Goal: Task Accomplishment & Management: Manage account settings

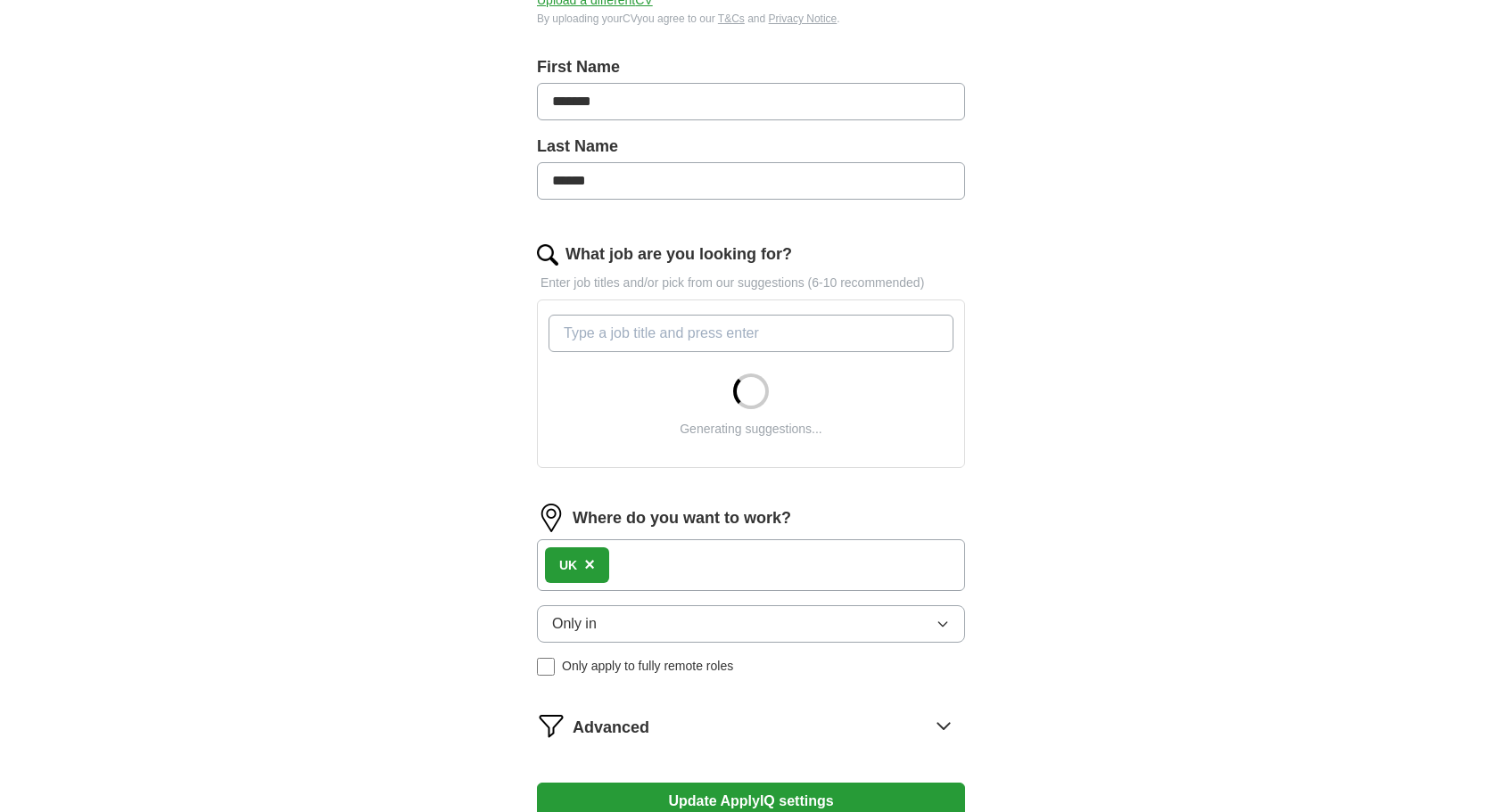
click at [680, 619] on button "Only in" at bounding box center [751, 624] width 428 height 37
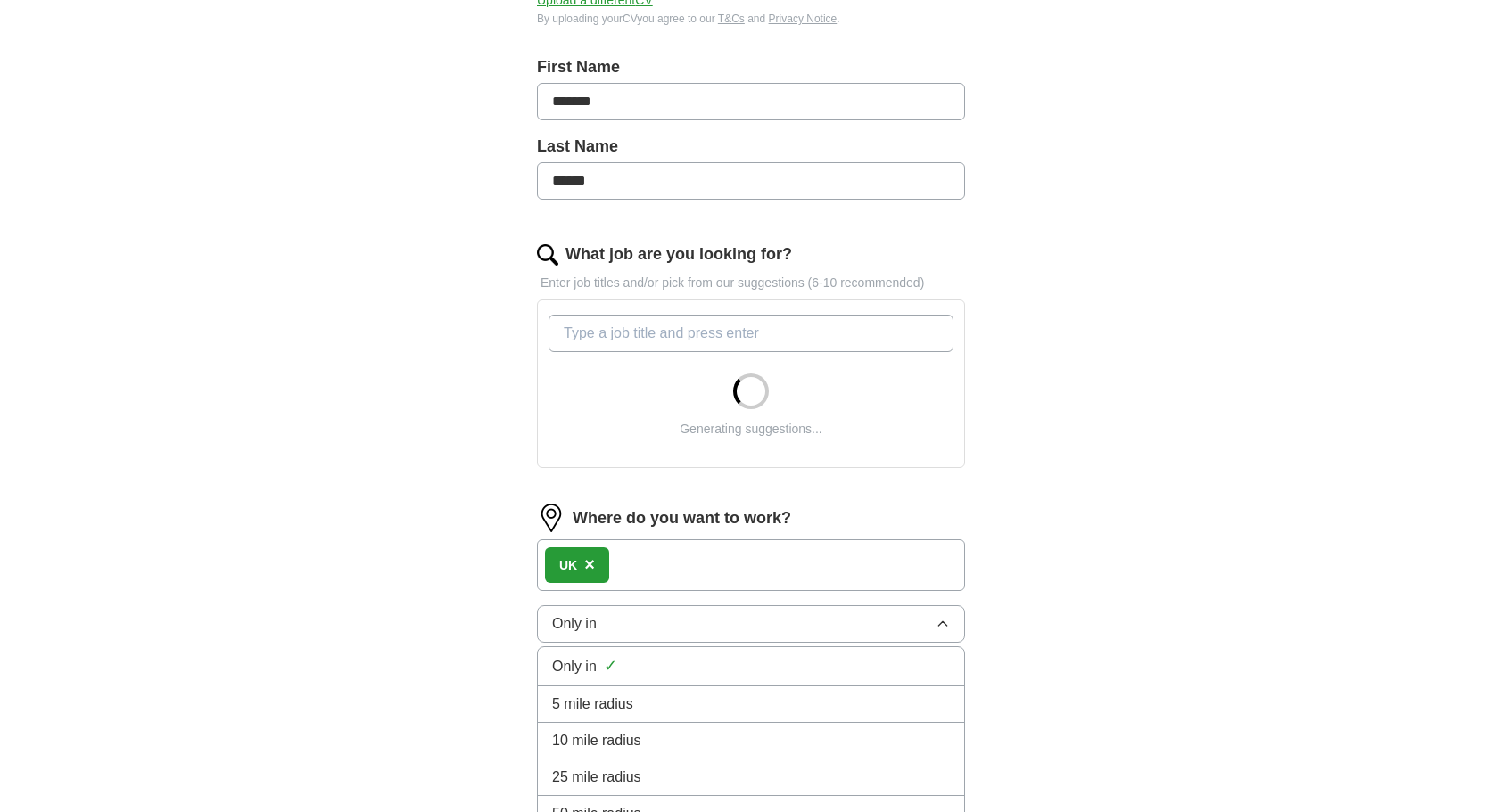
click at [680, 619] on button "Only in" at bounding box center [751, 624] width 428 height 37
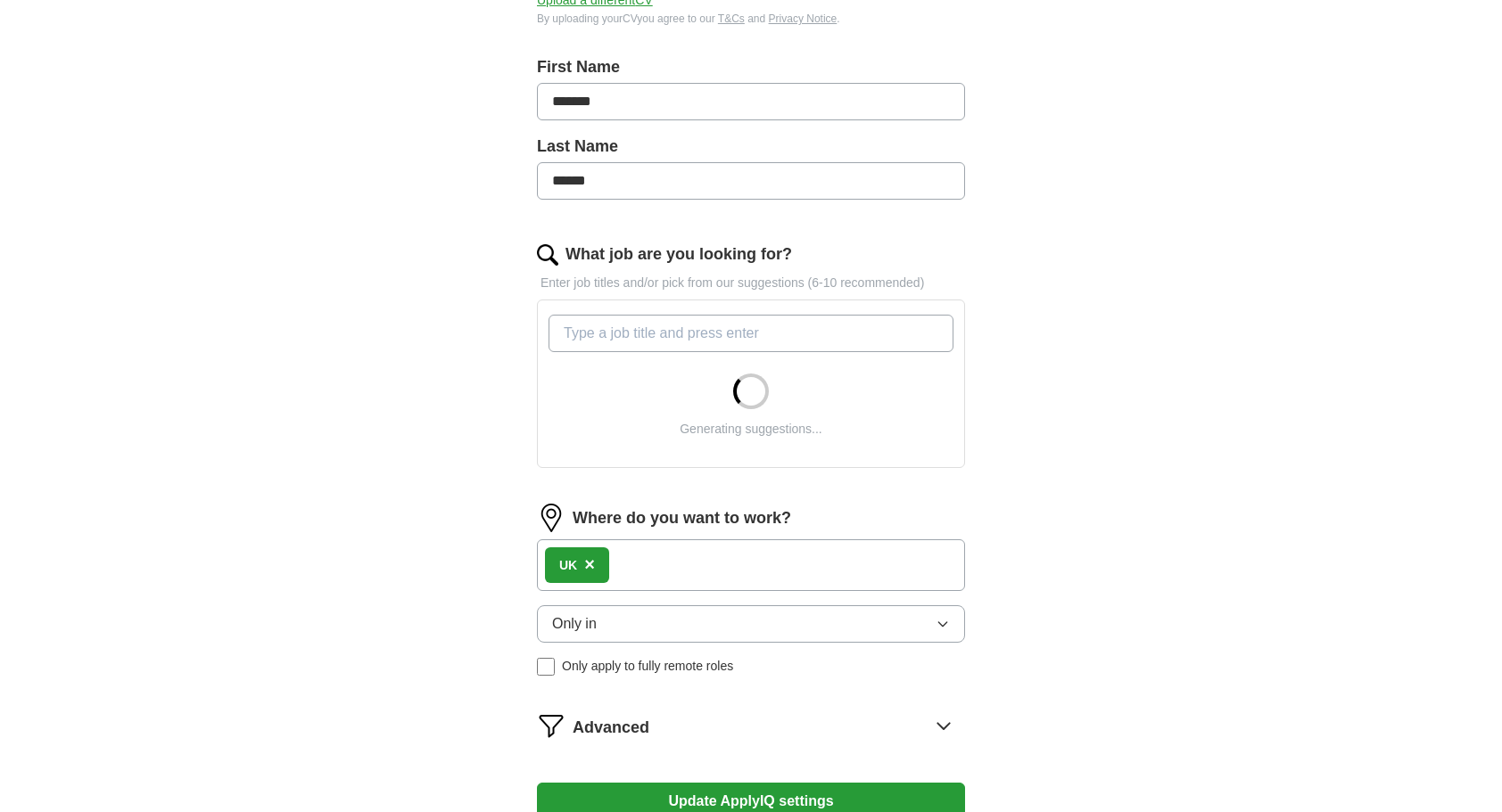
click at [667, 561] on div "UK ×" at bounding box center [751, 566] width 428 height 52
click at [642, 566] on div "UK ×" at bounding box center [751, 566] width 428 height 52
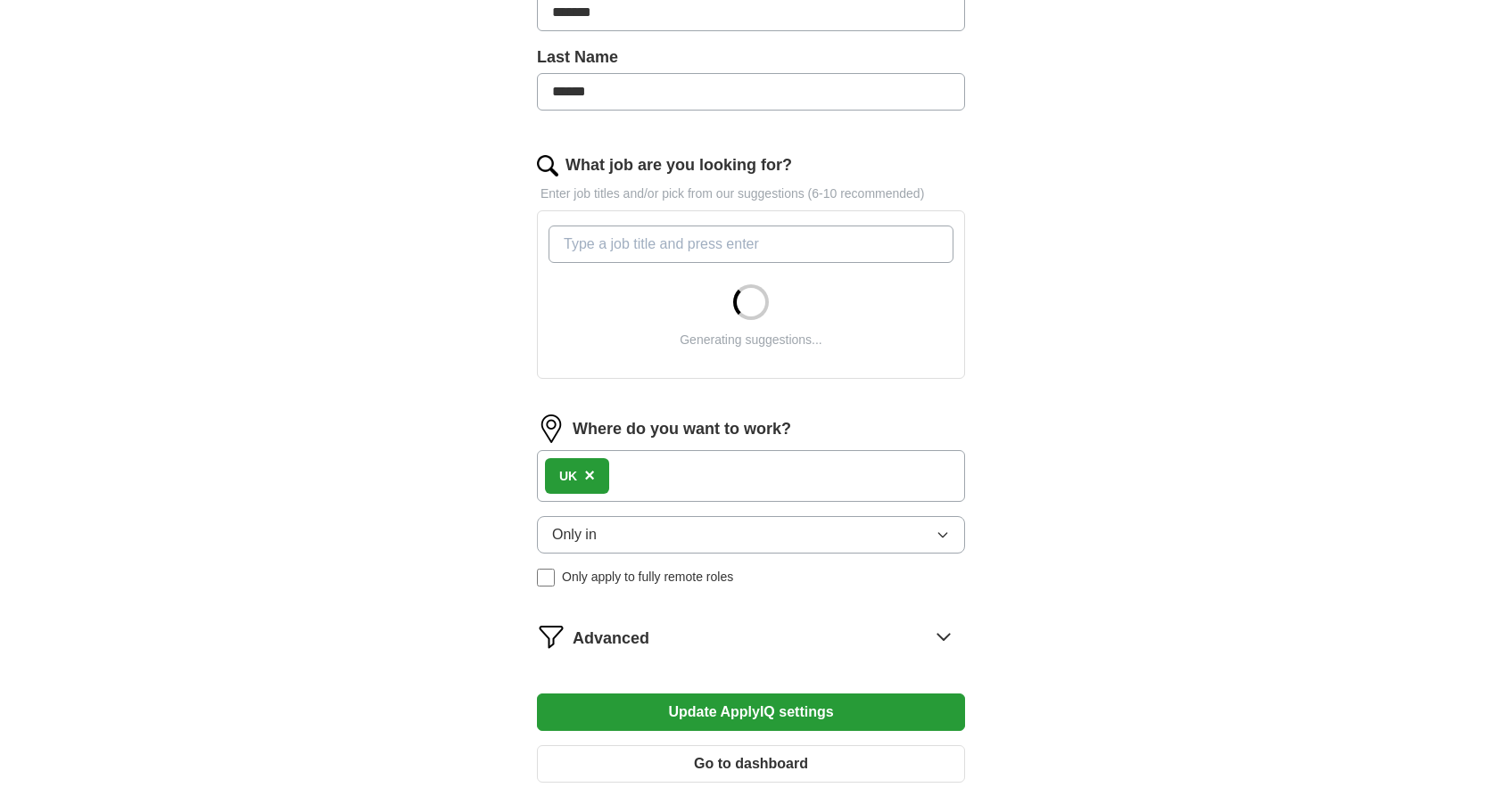
click at [677, 485] on div "UK ×" at bounding box center [751, 476] width 428 height 52
click at [632, 464] on div "UK ×" at bounding box center [751, 476] width 428 height 52
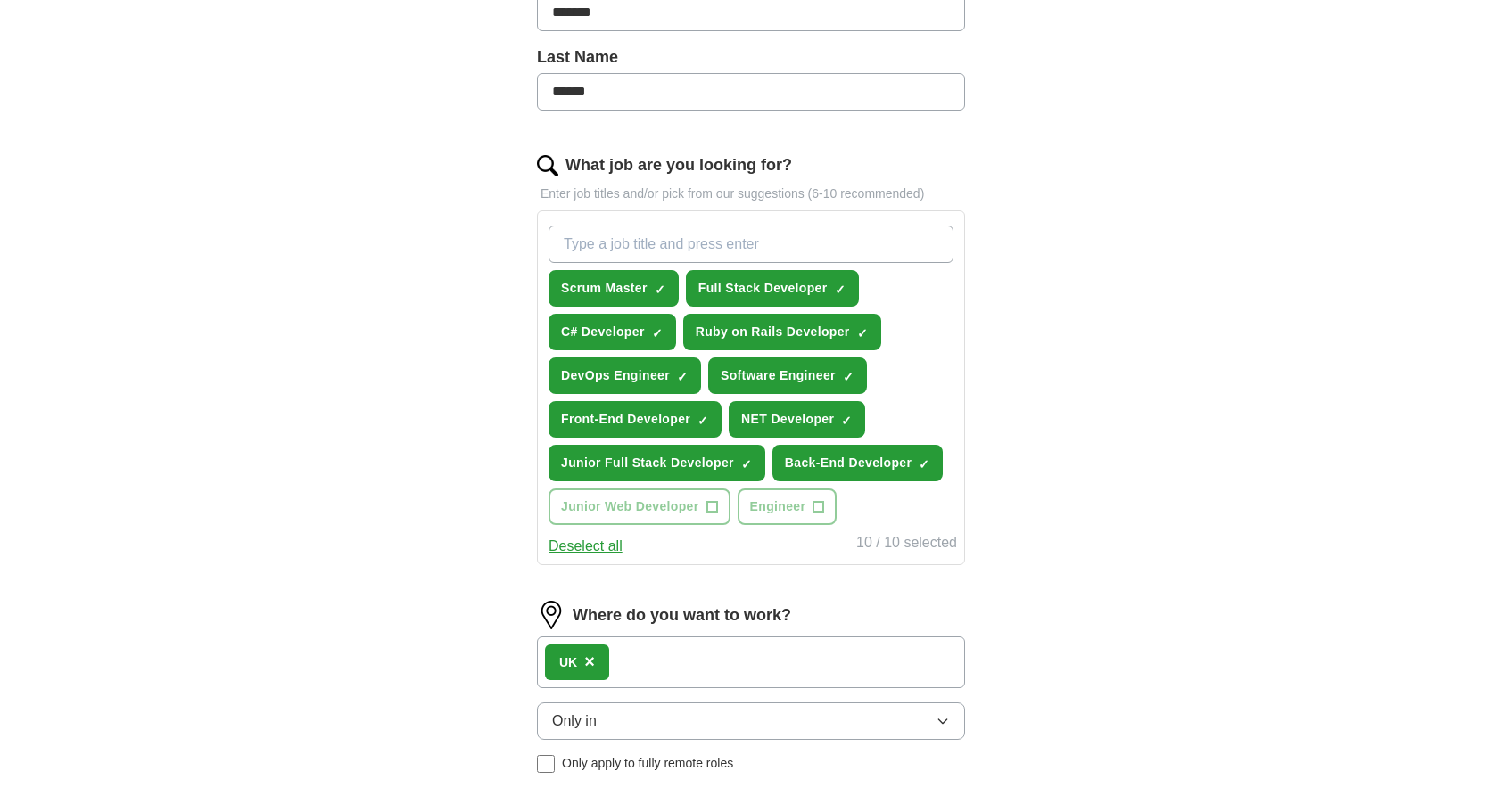
scroll to position [802, 0]
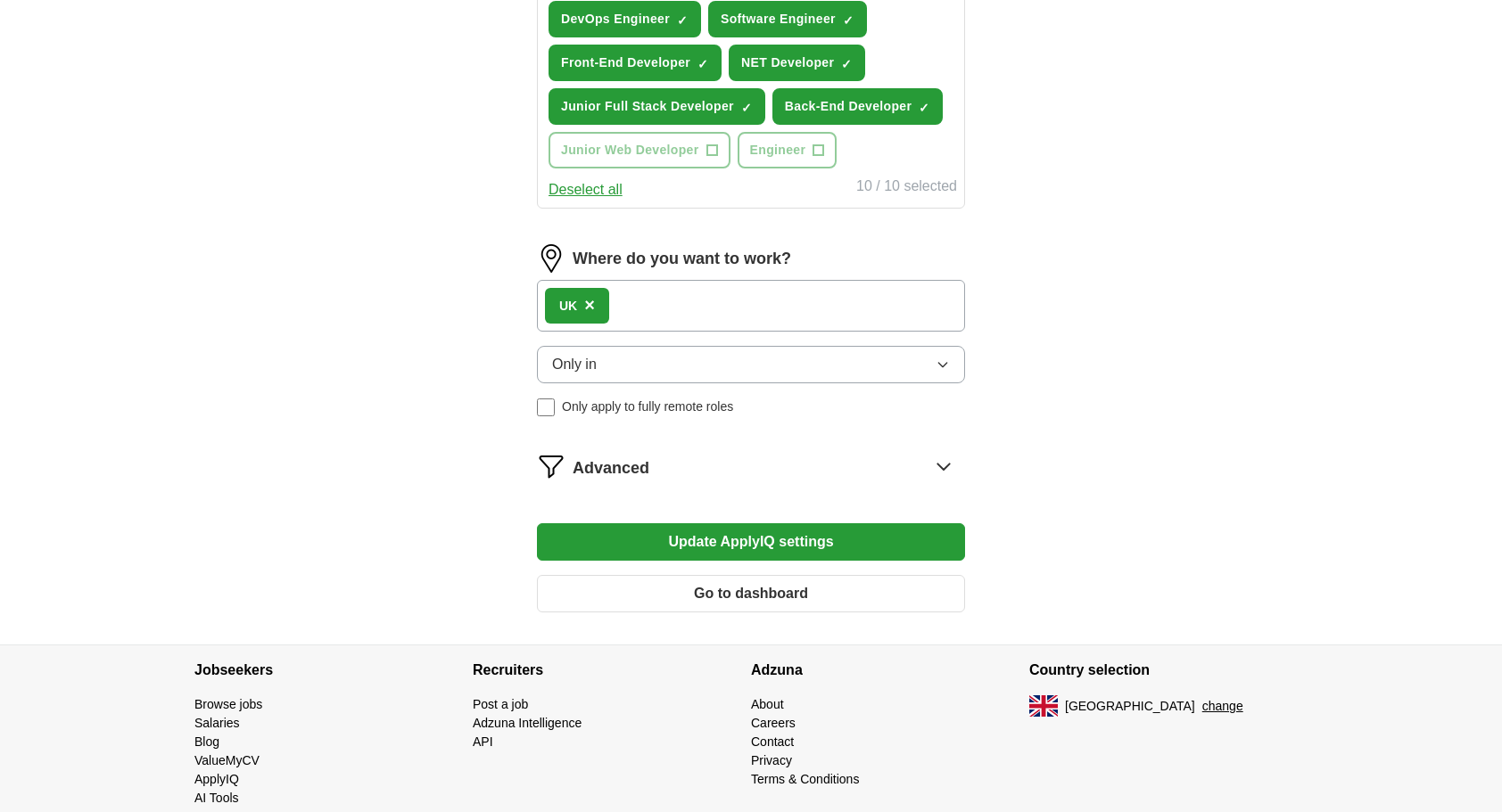
click at [611, 183] on button "Deselect all" at bounding box center [585, 190] width 74 height 21
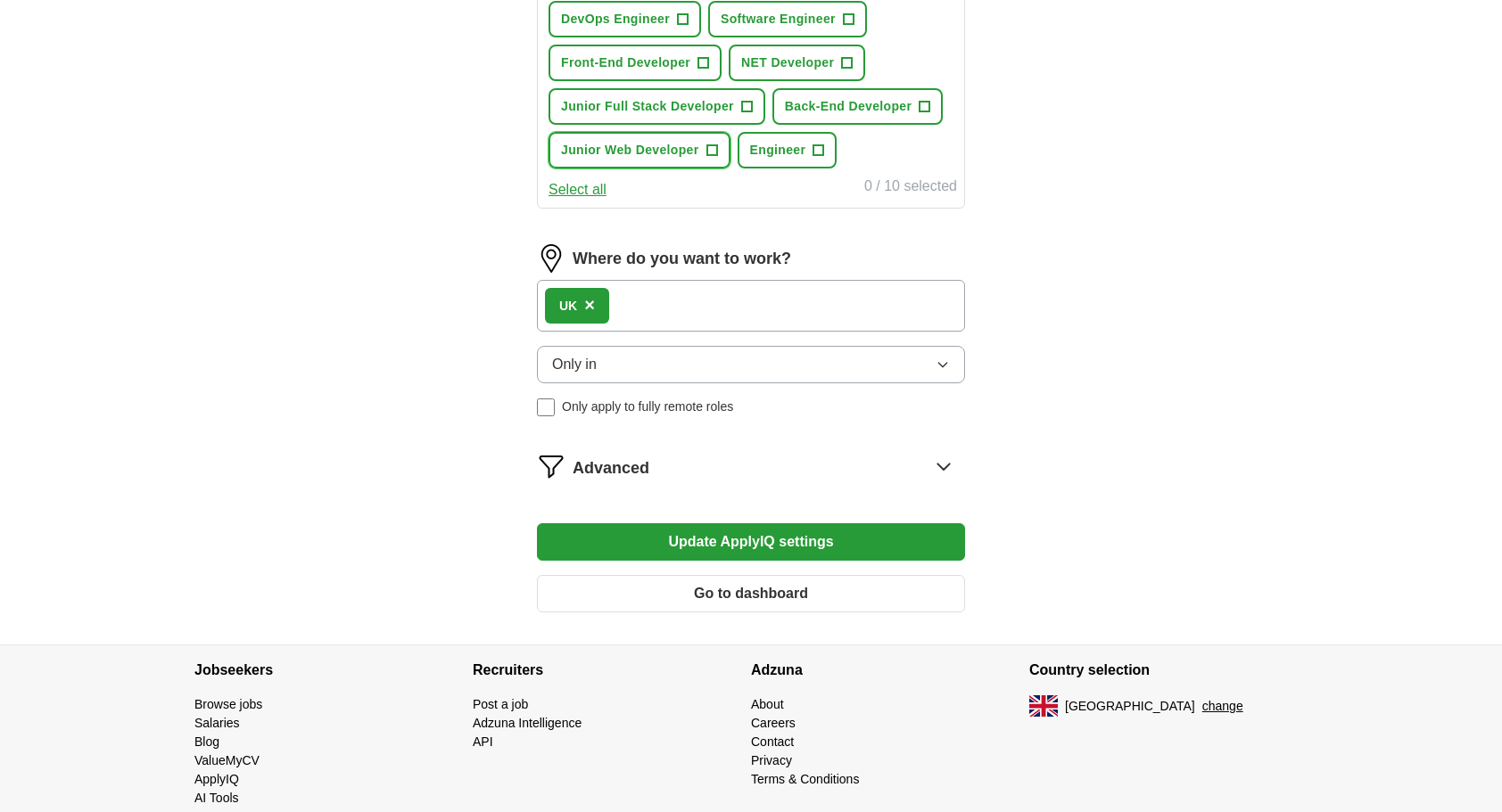
click at [668, 140] on span "Junior Web Developer" at bounding box center [630, 150] width 139 height 19
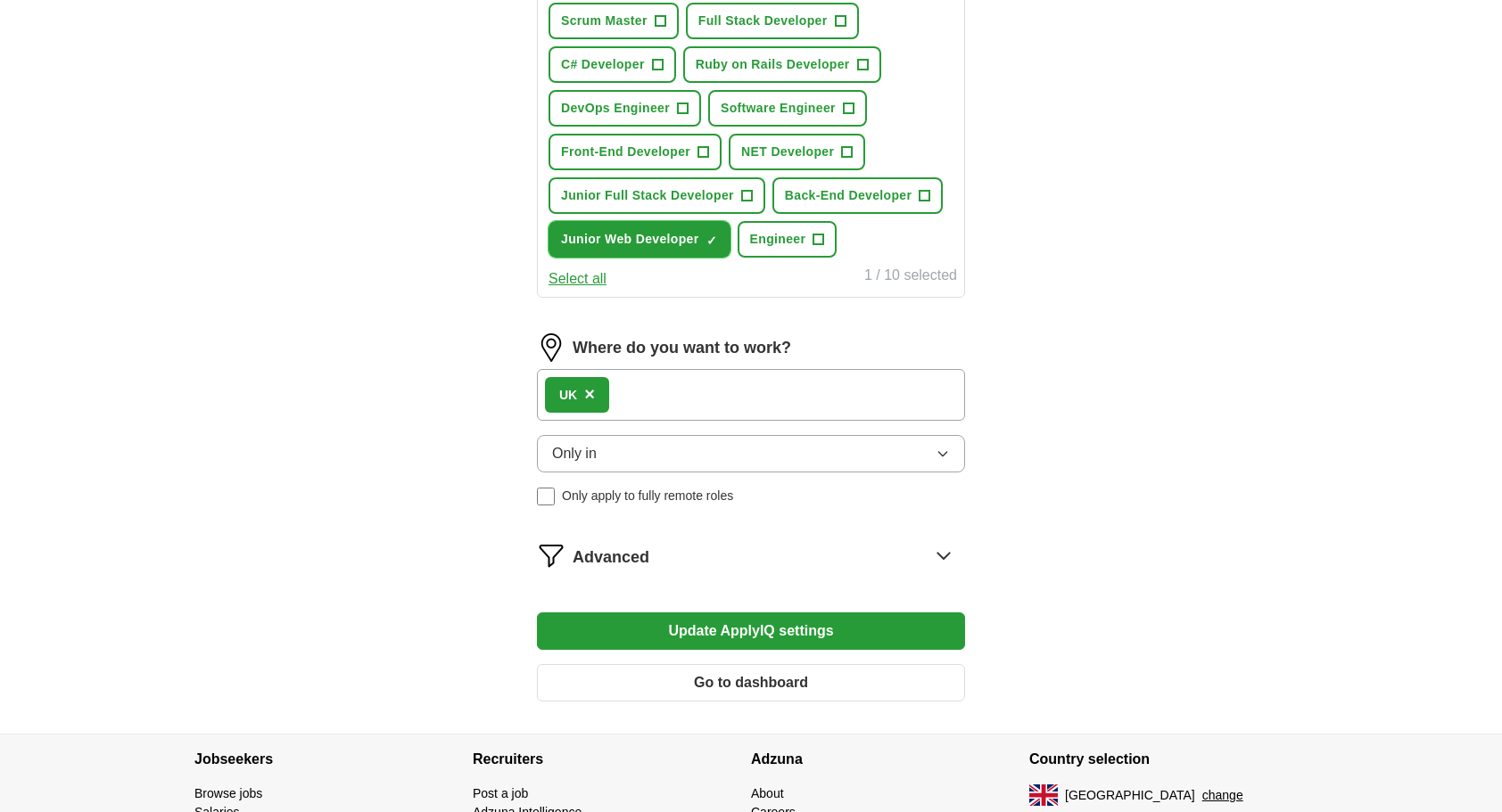
scroll to position [624, 0]
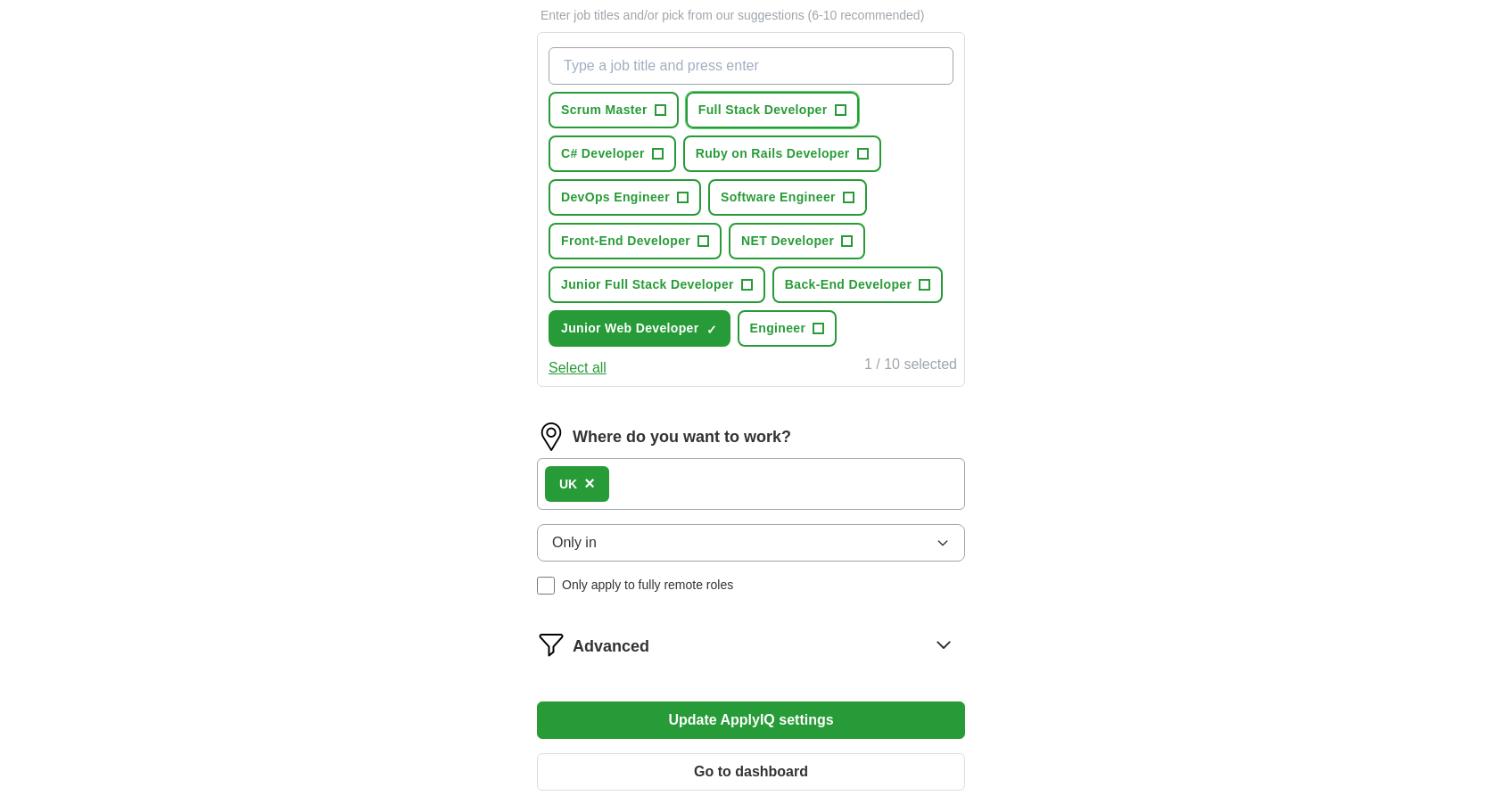
click at [759, 93] on button "Full Stack Developer +" at bounding box center [772, 110] width 173 height 36
click at [770, 155] on span "Ruby on Rails Developer" at bounding box center [772, 154] width 154 height 19
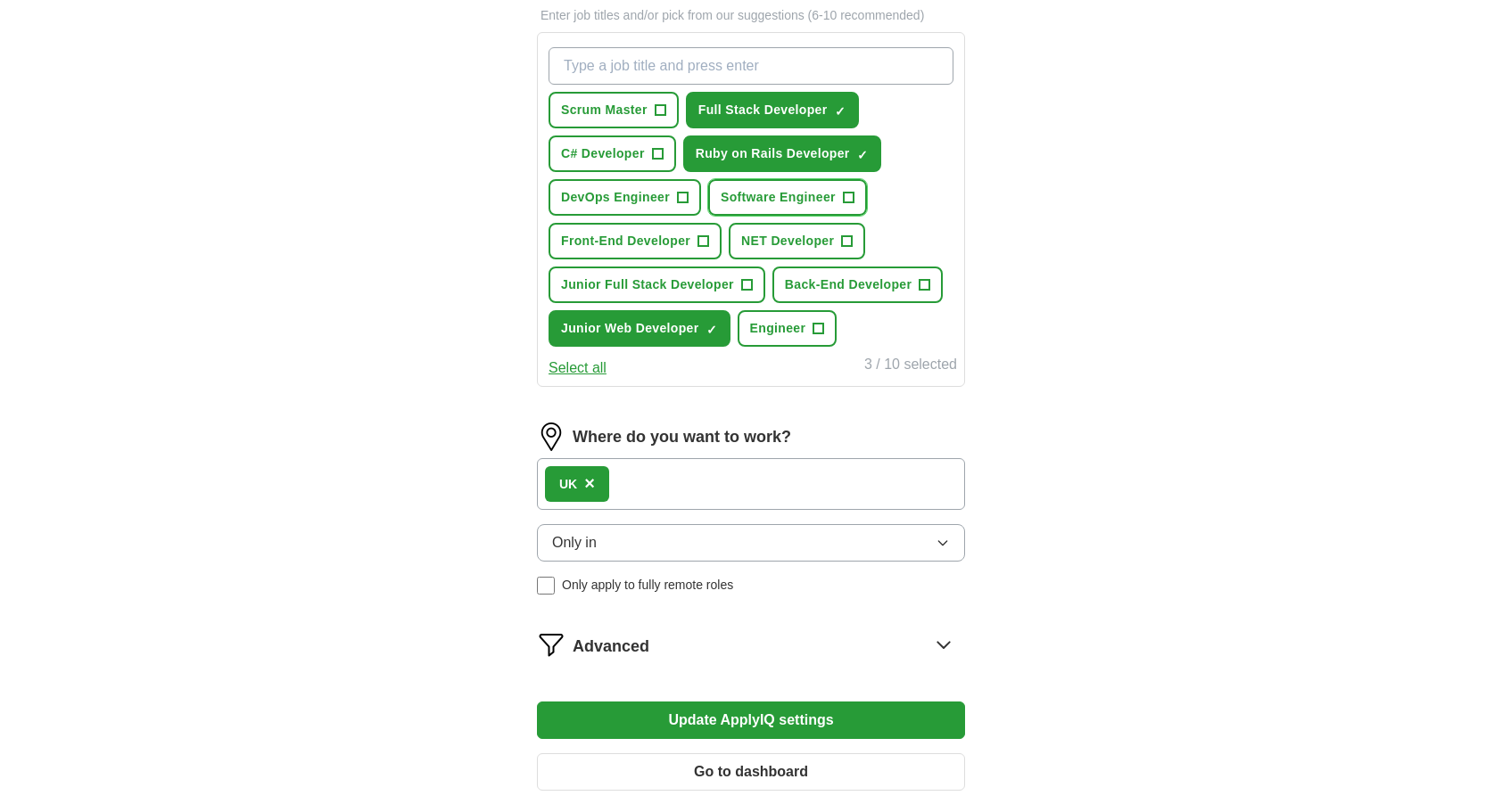
click at [764, 193] on span "Software Engineer" at bounding box center [778, 198] width 115 height 19
click at [759, 224] on button "NET Developer +" at bounding box center [797, 241] width 137 height 36
click at [640, 195] on span "DevOps Engineer" at bounding box center [615, 198] width 109 height 19
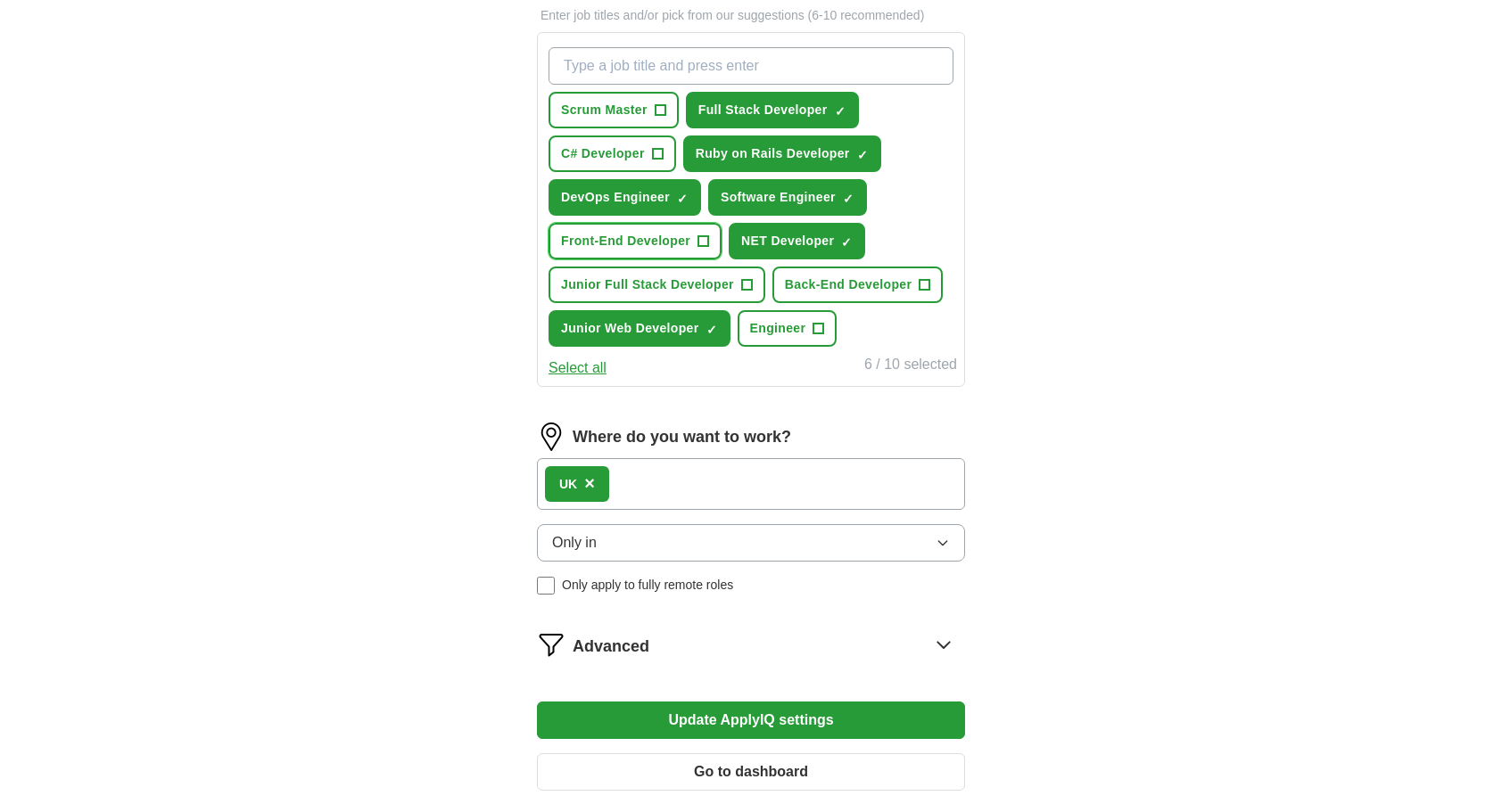
click at [651, 236] on span "Front-End Developer" at bounding box center [625, 242] width 129 height 19
click at [626, 275] on span "Junior Full Stack Developer" at bounding box center [647, 285] width 173 height 19
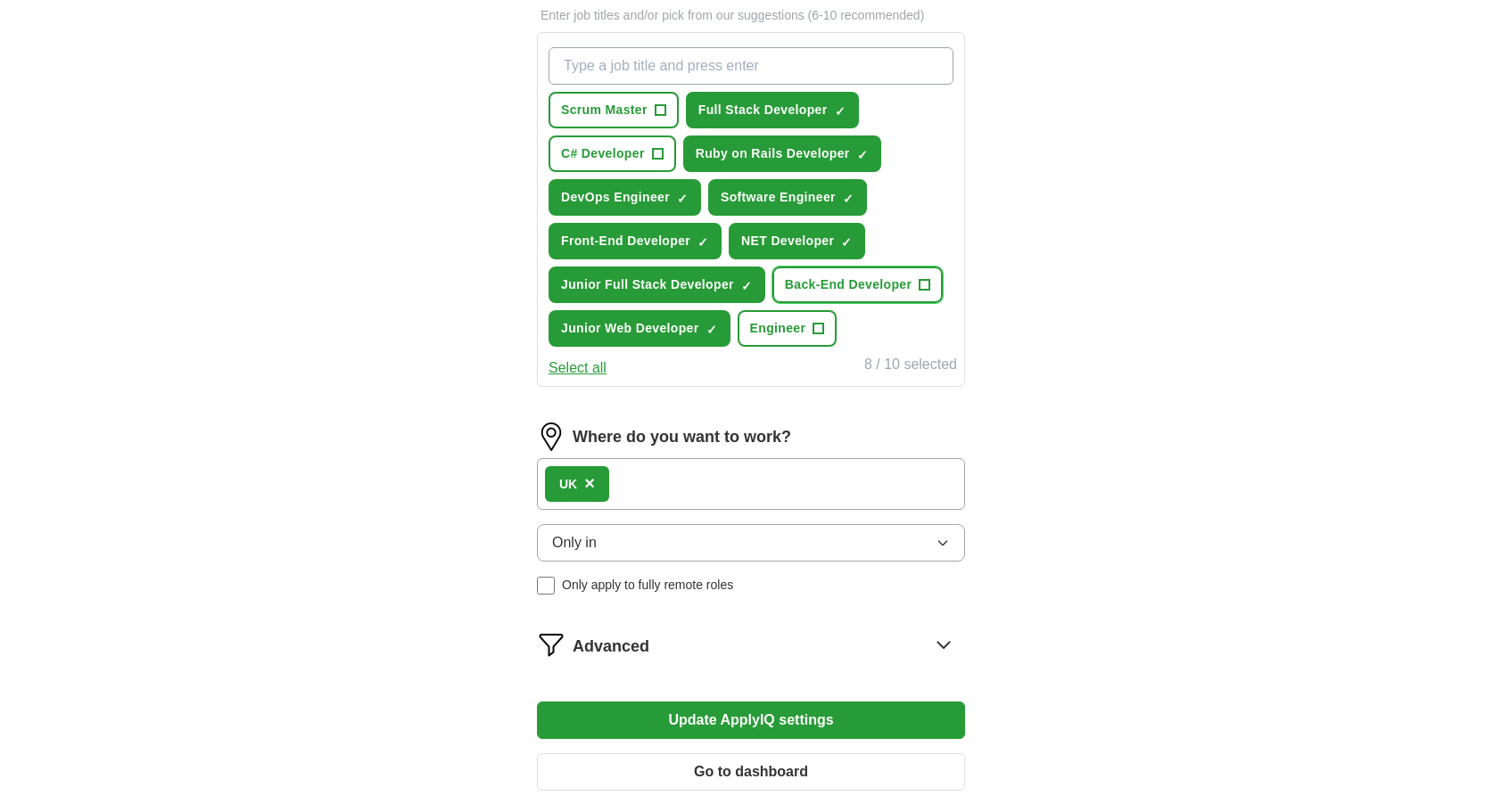
click at [821, 286] on span "Back-End Developer" at bounding box center [848, 285] width 127 height 19
click at [783, 328] on span "Engineer" at bounding box center [778, 329] width 56 height 19
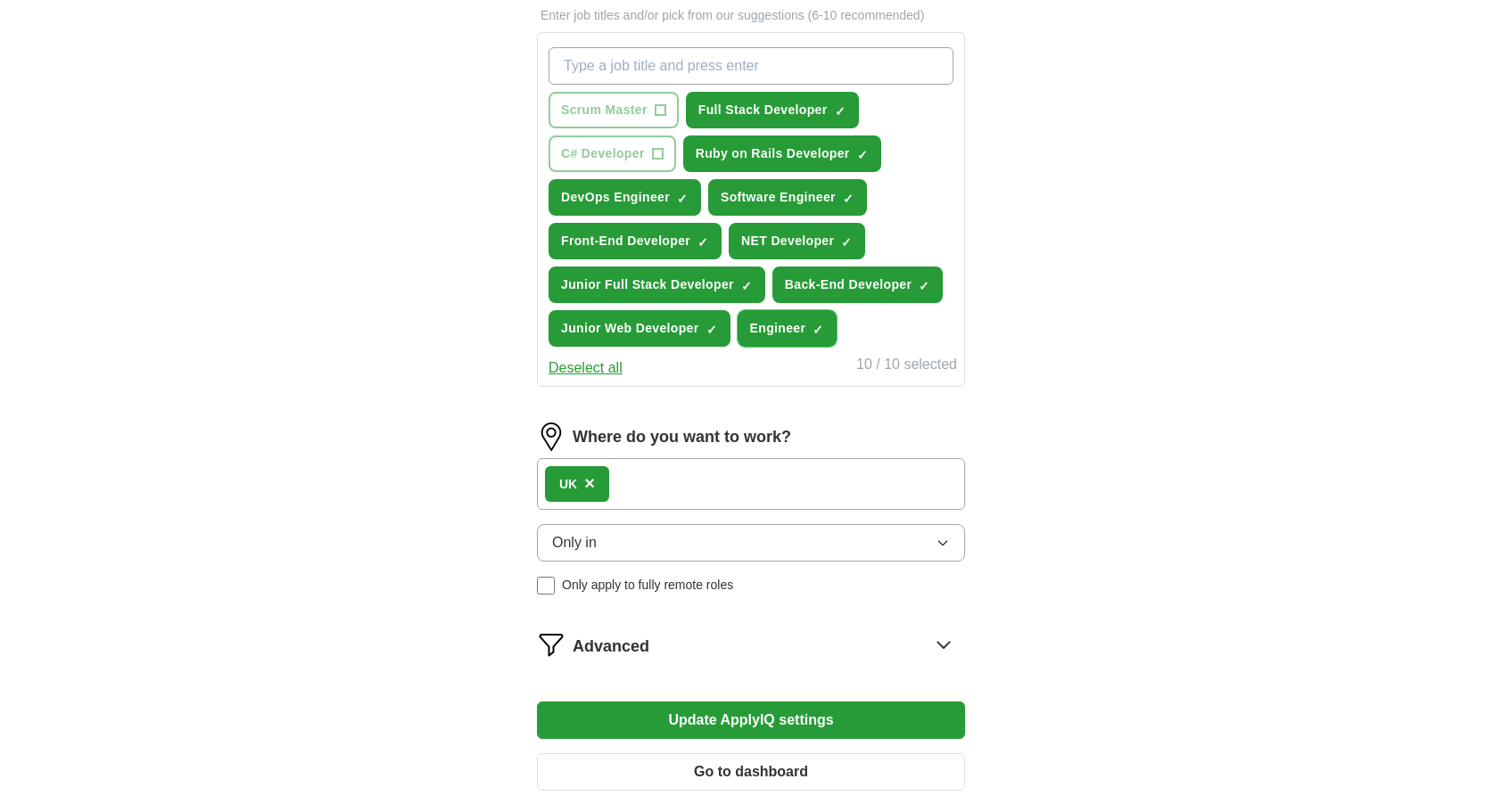
scroll to position [714, 0]
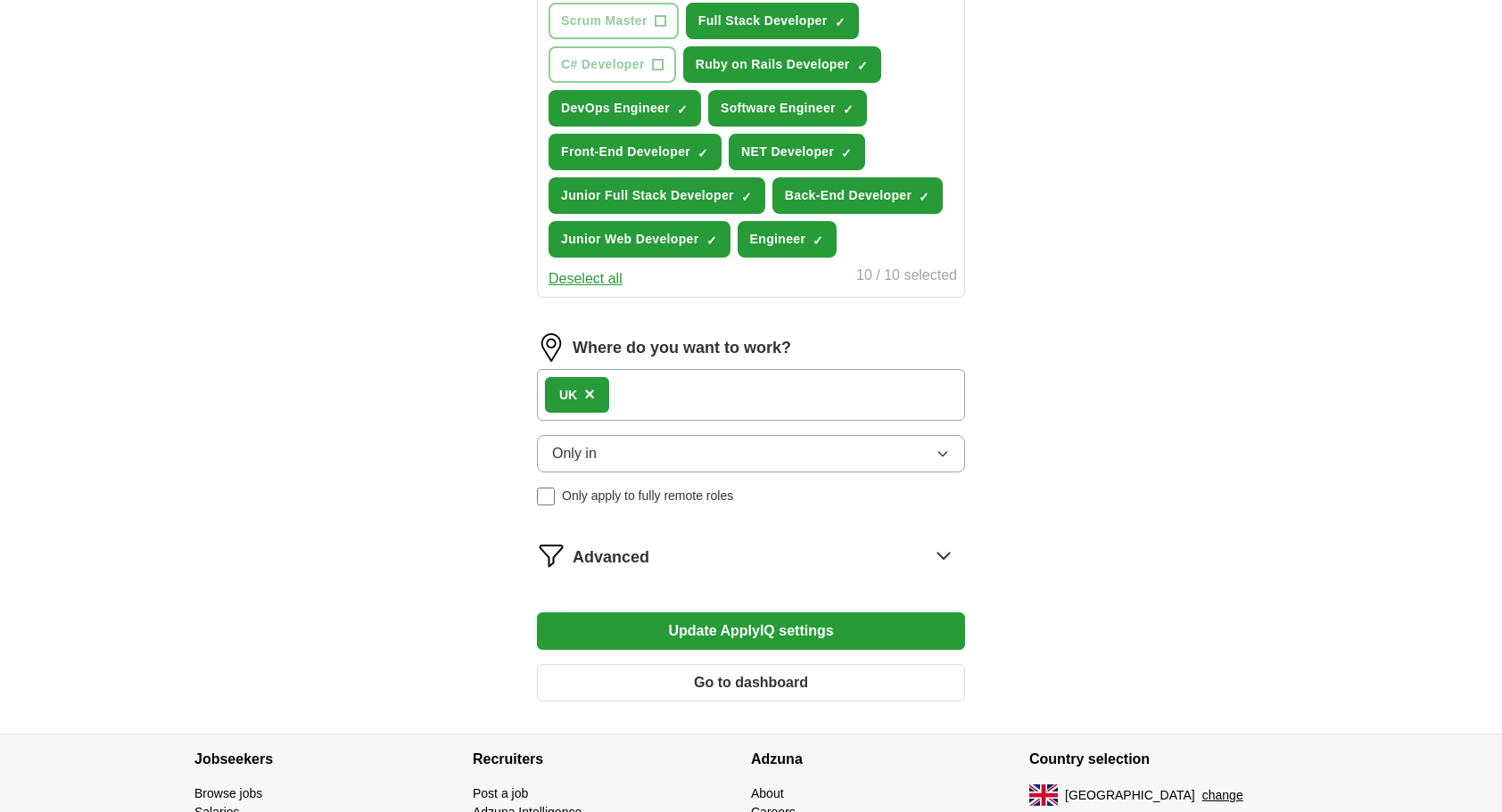
click at [654, 395] on div "UK ×" at bounding box center [751, 395] width 428 height 52
click at [591, 387] on span "×" at bounding box center [589, 394] width 11 height 20
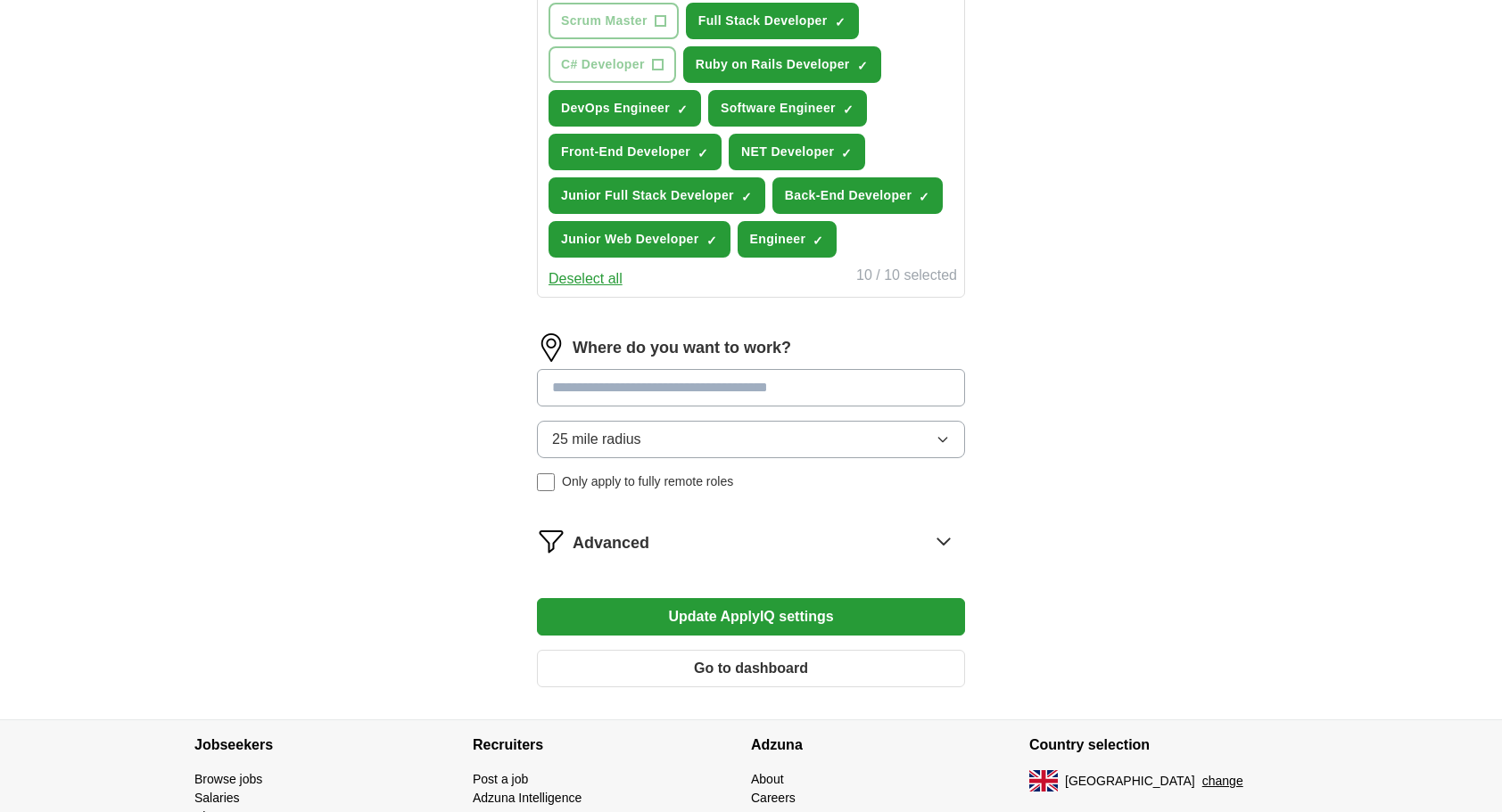
click at [592, 387] on input at bounding box center [751, 387] width 428 height 37
click at [1292, 504] on div "ApplyIQ Let ApplyIQ do the hard work of searching and applying for jobs. Just t…" at bounding box center [751, 30] width 1142 height 1378
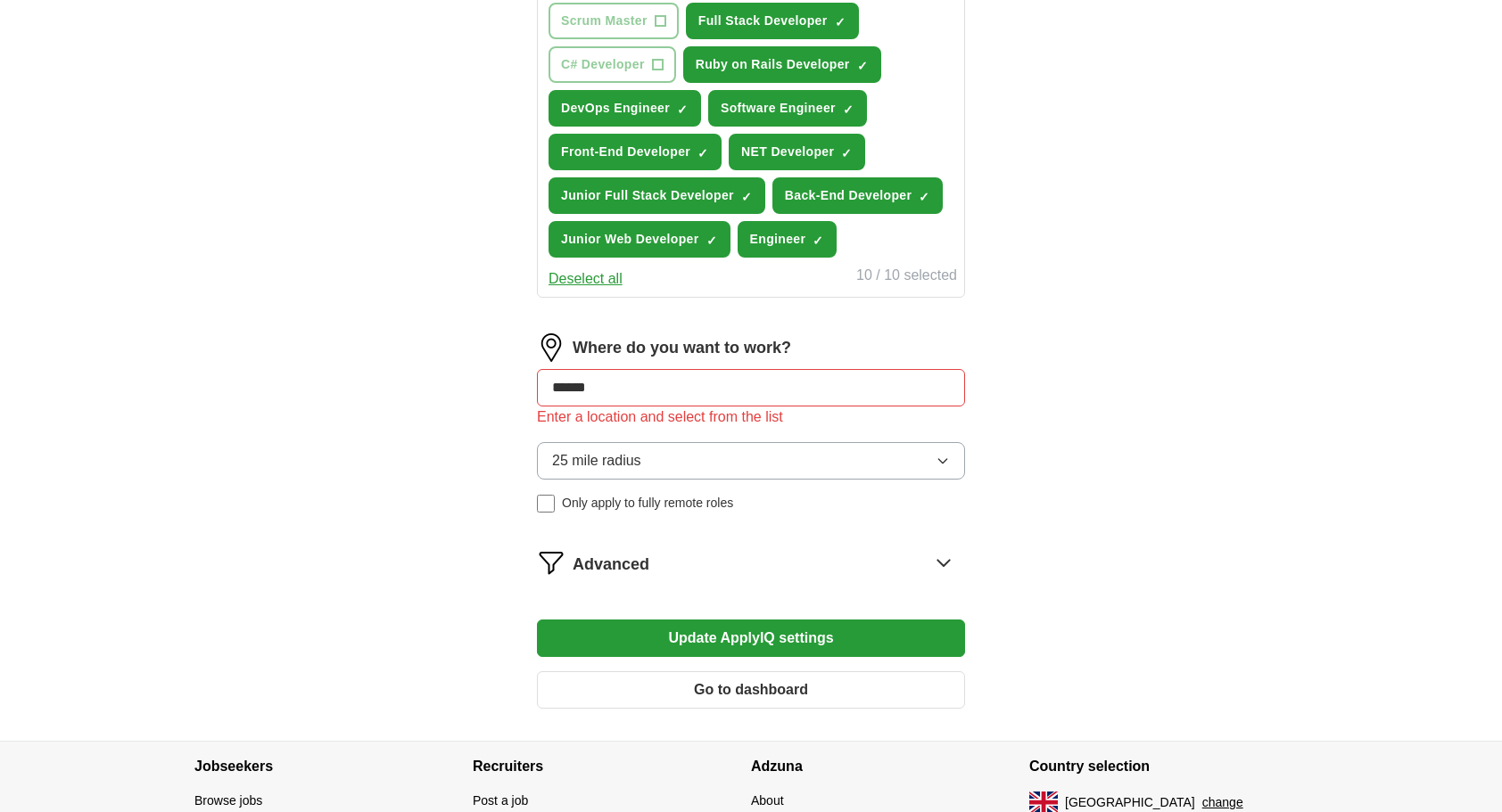
drag, startPoint x: 651, startPoint y: 376, endPoint x: 327, endPoint y: 371, distance: 324.0
click at [327, 371] on div "ApplyIQ Let ApplyIQ do the hard work of searching and applying for jobs. Just t…" at bounding box center [751, 41] width 1142 height 1400
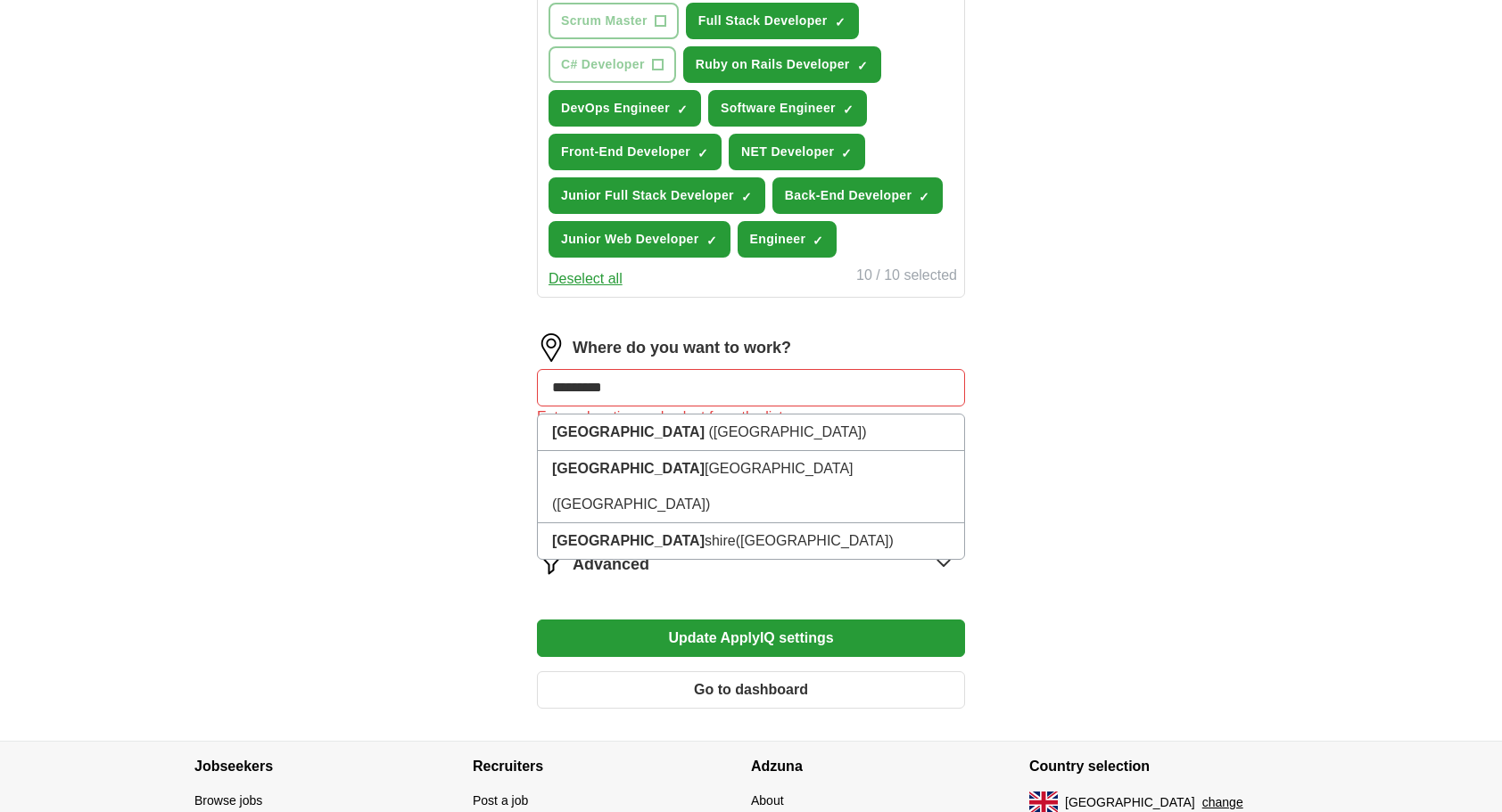
drag, startPoint x: 642, startPoint y: 382, endPoint x: 317, endPoint y: 382, distance: 325.0
click at [317, 382] on div "ApplyIQ Let ApplyIQ do the hard work of searching and applying for jobs. Just t…" at bounding box center [751, 41] width 1142 height 1400
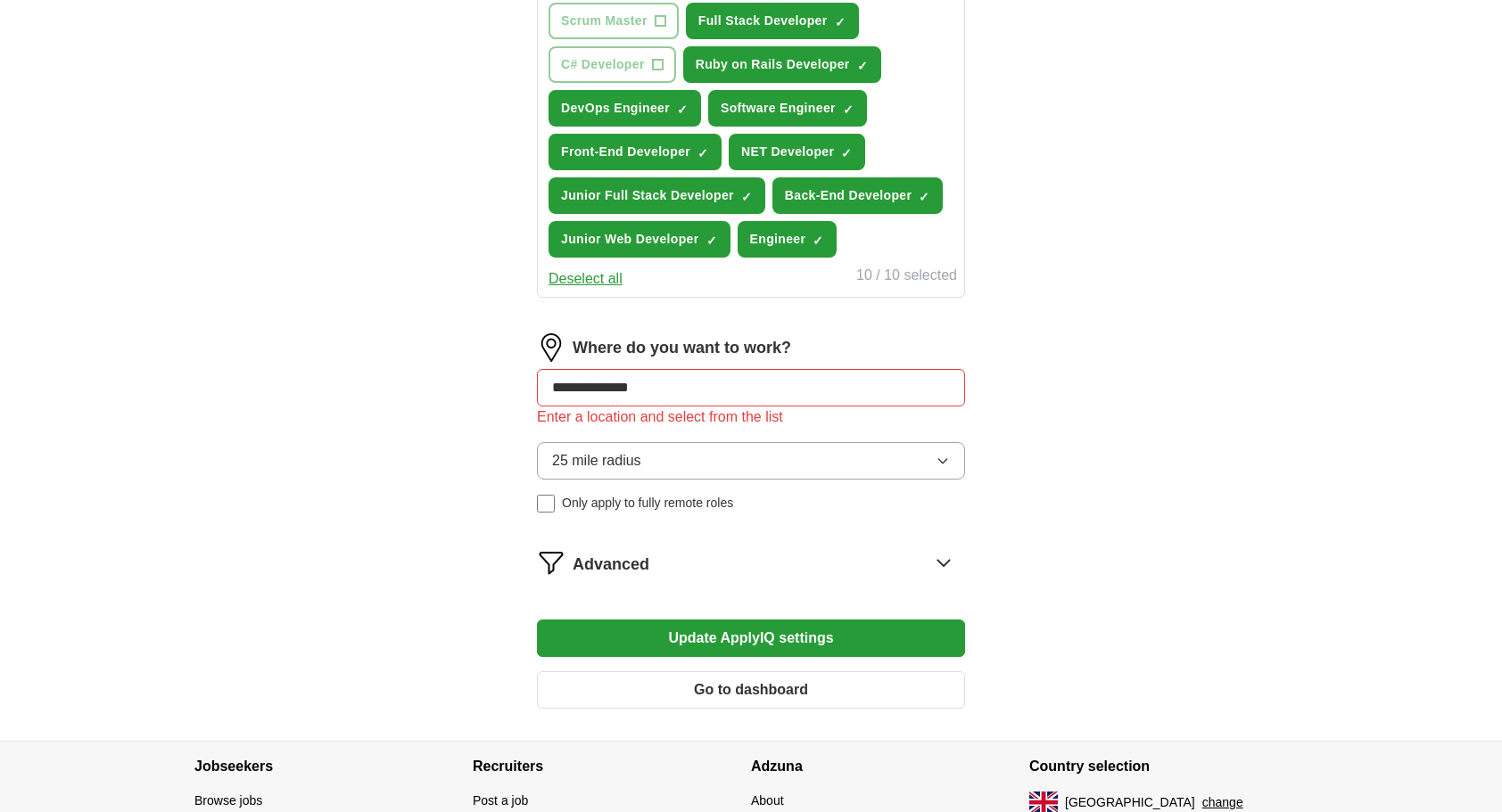
click at [740, 382] on input "**********" at bounding box center [751, 387] width 428 height 37
click at [1099, 376] on div "**********" at bounding box center [751, 41] width 1142 height 1400
drag, startPoint x: 685, startPoint y: 382, endPoint x: 596, endPoint y: 395, distance: 89.9
click at [596, 395] on input "**********" at bounding box center [751, 387] width 428 height 37
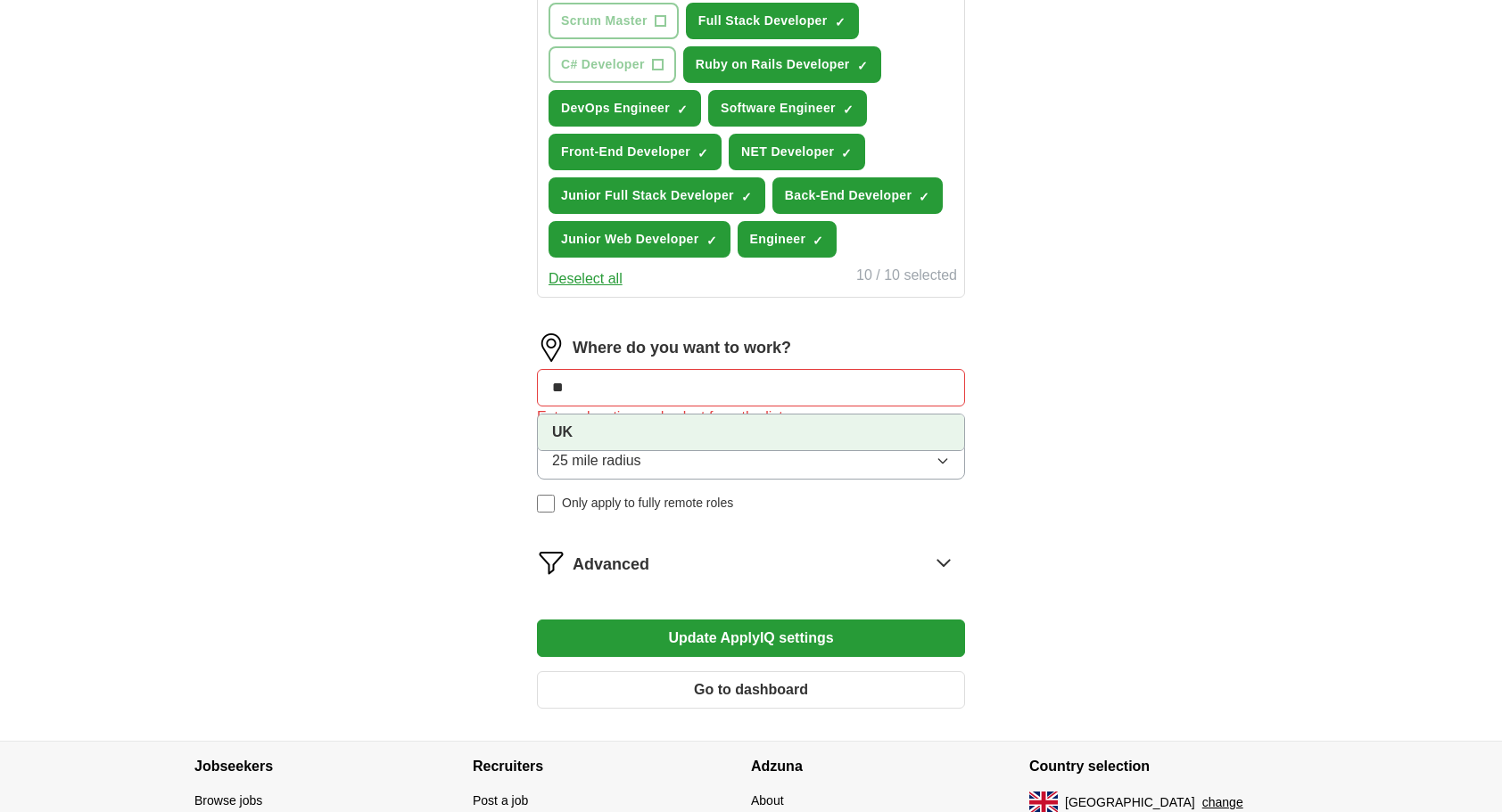
click at [591, 426] on li "UK" at bounding box center [751, 432] width 426 height 35
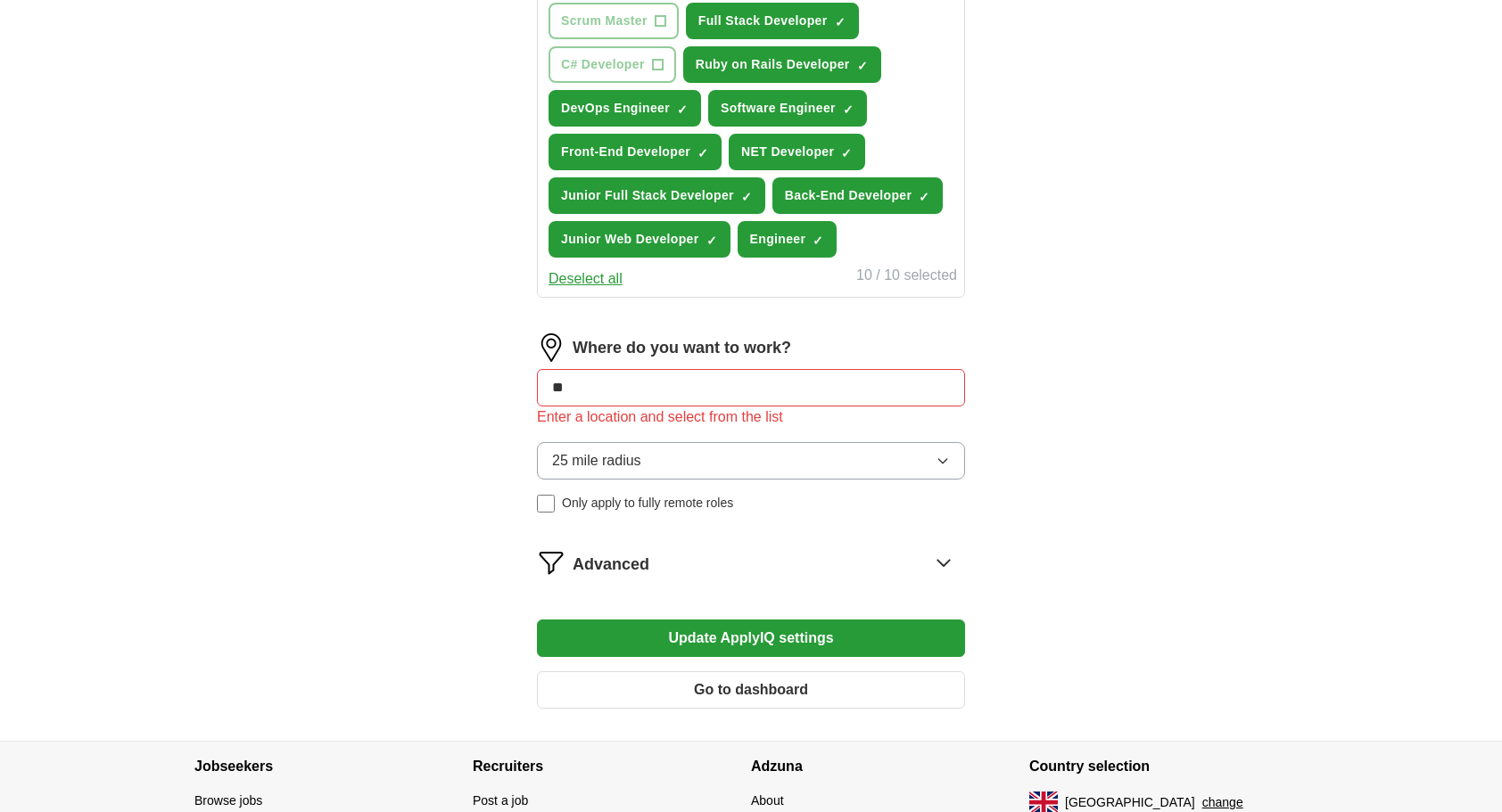
type input "**"
click at [597, 452] on span "25 mile radius" at bounding box center [596, 460] width 89 height 21
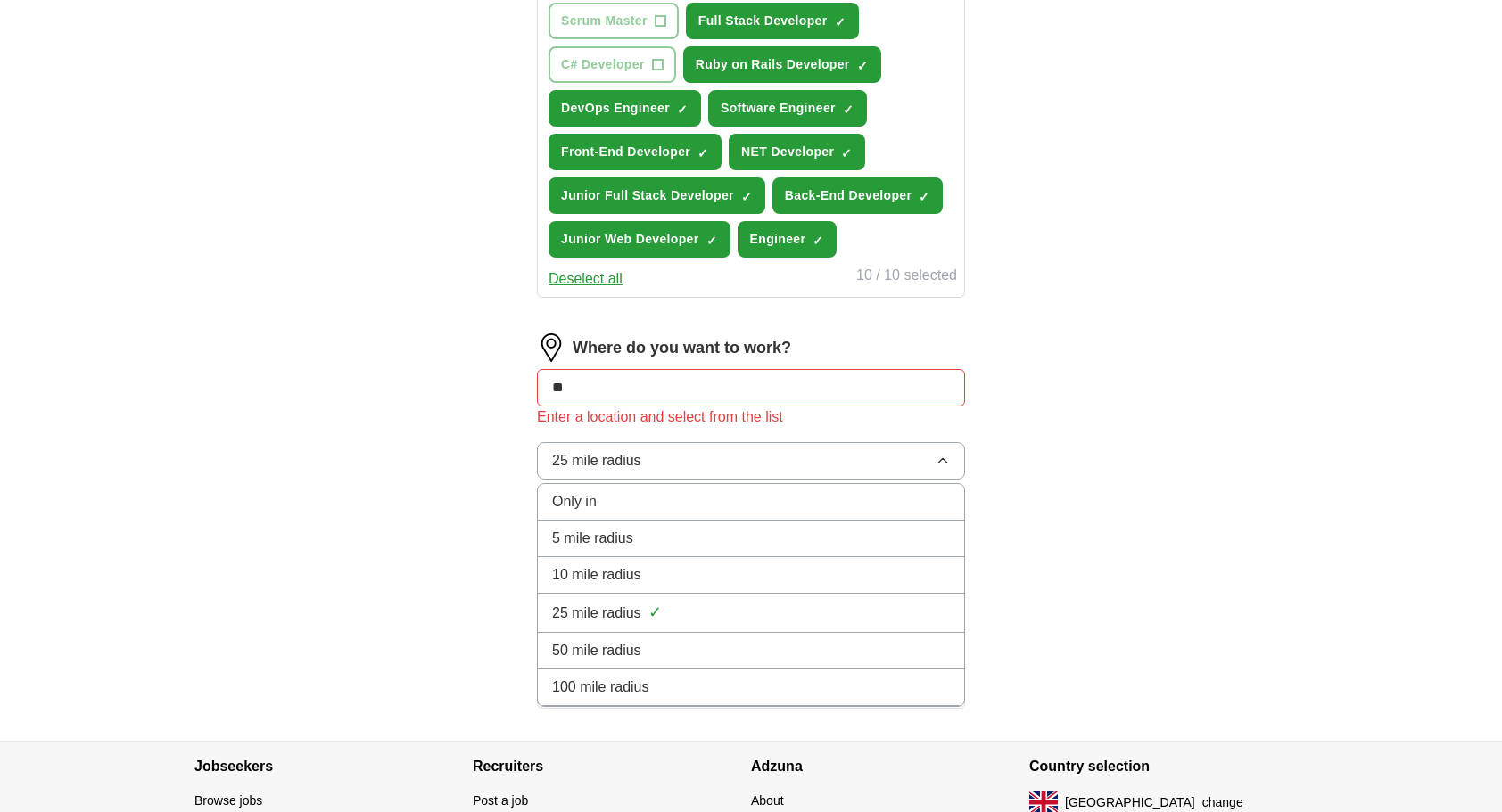
click at [599, 492] on div "Only in" at bounding box center [751, 502] width 397 height 21
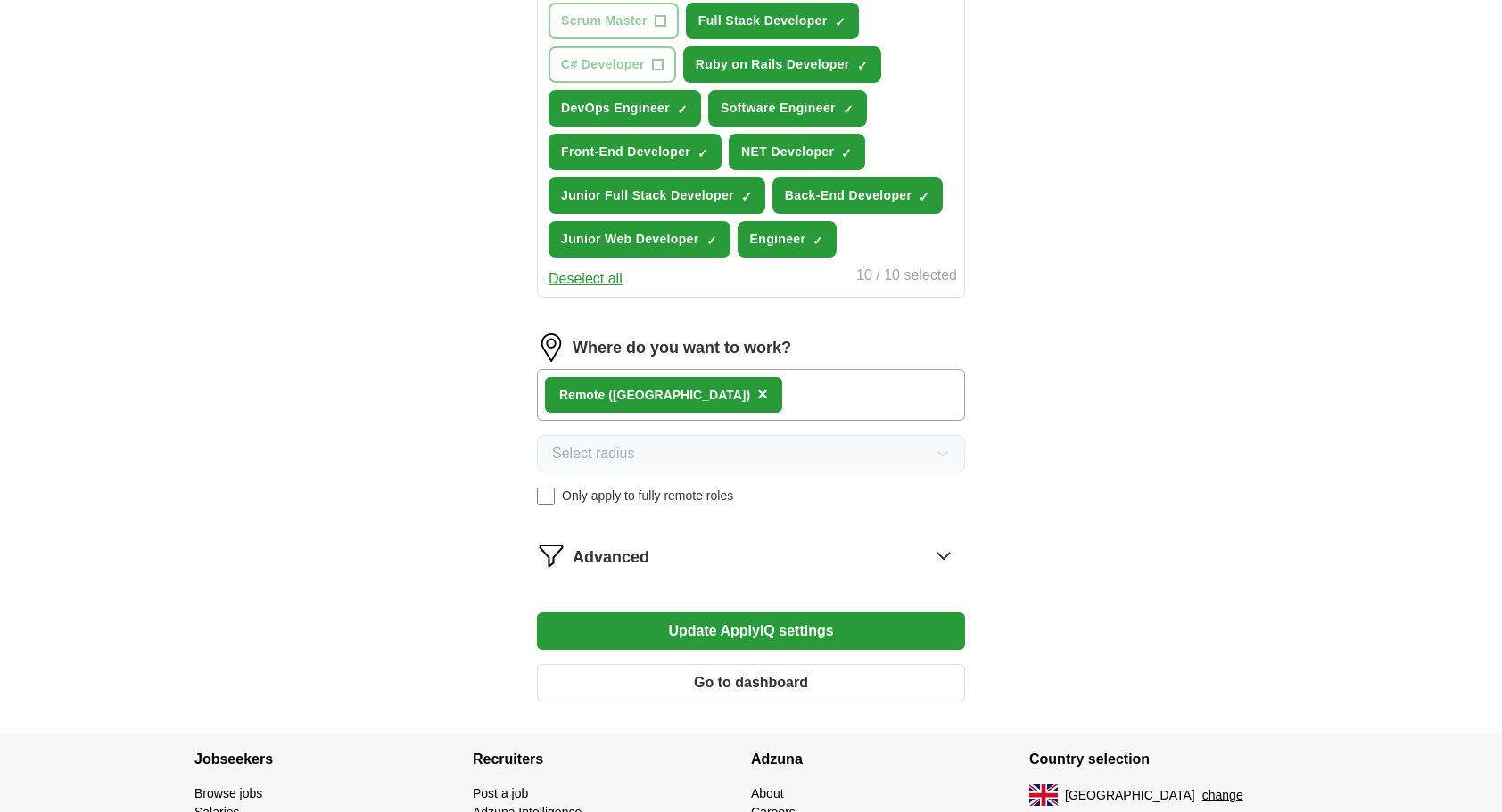
click at [755, 628] on button "Update ApplyIQ settings" at bounding box center [751, 630] width 428 height 37
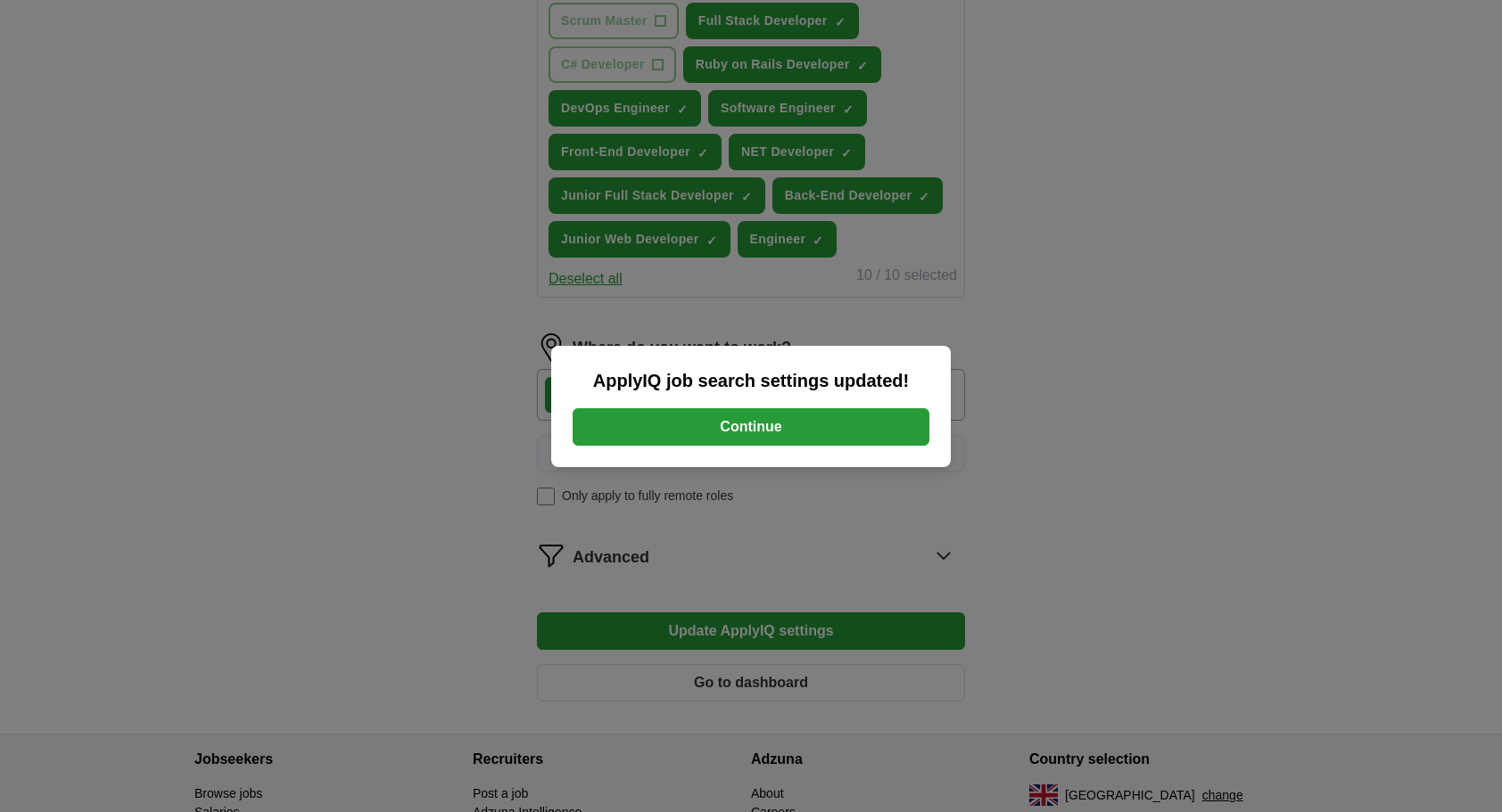
click at [720, 439] on button "Continue" at bounding box center [750, 427] width 356 height 37
